Goal: Use online tool/utility: Utilize a website feature to perform a specific function

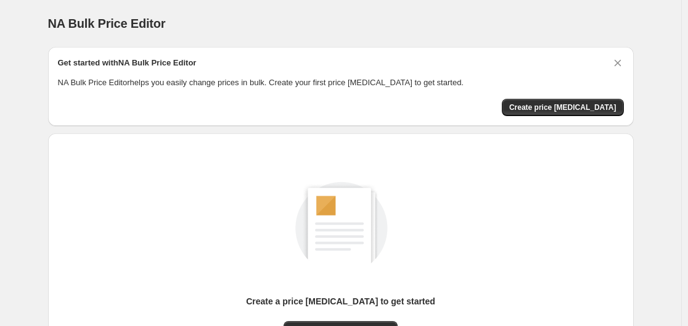
scroll to position [136, 0]
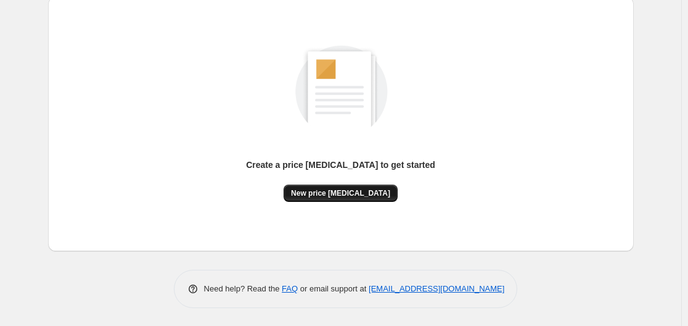
click at [345, 194] on span "New price [MEDICAL_DATA]" at bounding box center [340, 193] width 99 height 10
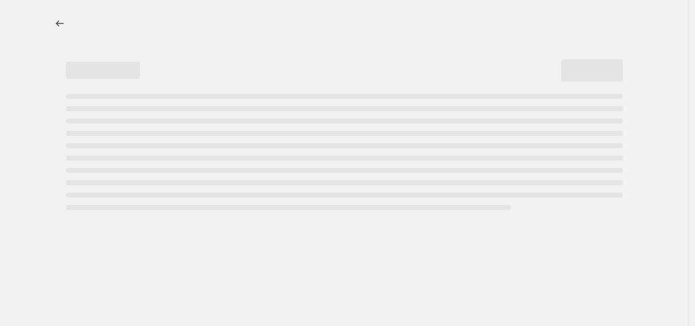
select select "percentage"
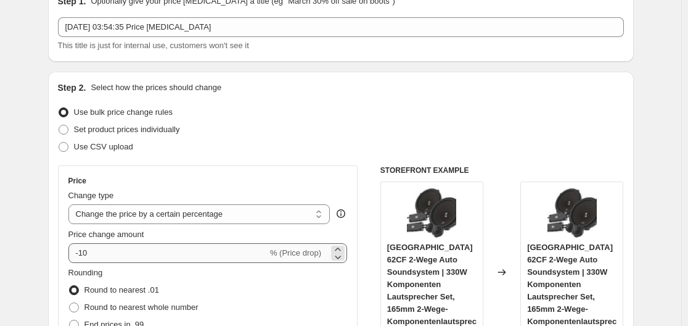
scroll to position [123, 0]
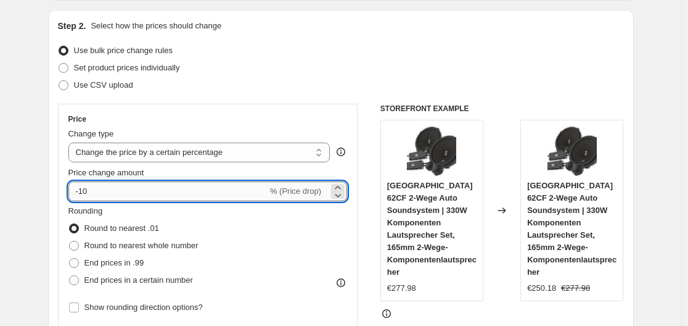
drag, startPoint x: 82, startPoint y: 190, endPoint x: 97, endPoint y: 190, distance: 15.4
click at [97, 190] on input "-10" at bounding box center [167, 191] width 199 height 20
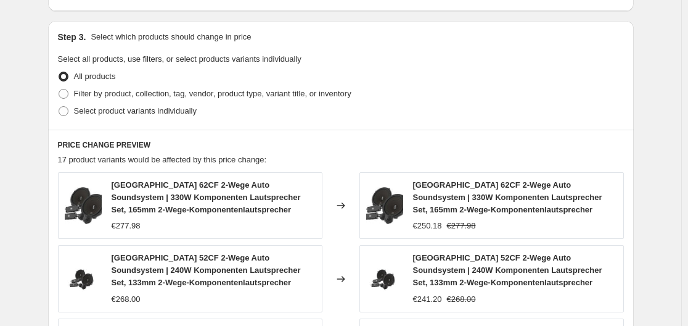
scroll to position [987, 0]
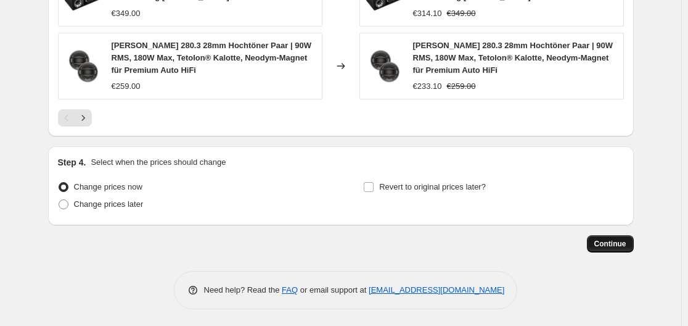
type input "-30"
click at [619, 242] on span "Continue" at bounding box center [611, 244] width 32 height 10
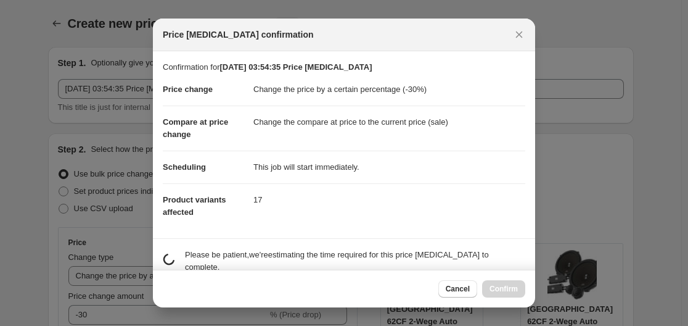
scroll to position [0, 0]
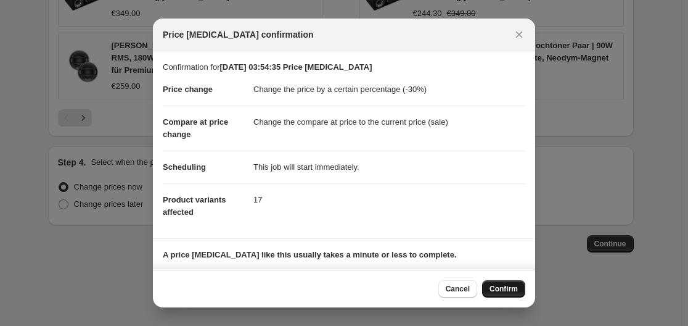
click at [501, 290] on span "Confirm" at bounding box center [504, 289] width 28 height 10
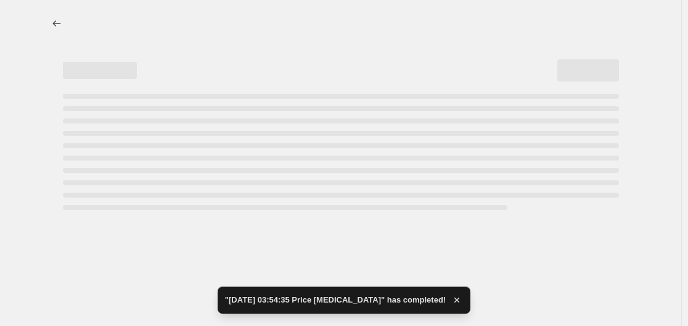
select select "percentage"
